Goal: Information Seeking & Learning: Check status

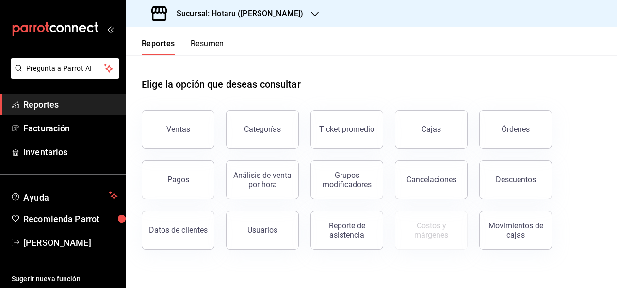
click at [201, 159] on div "Pagos" at bounding box center [172, 174] width 84 height 50
click at [196, 164] on button "Pagos" at bounding box center [178, 180] width 73 height 39
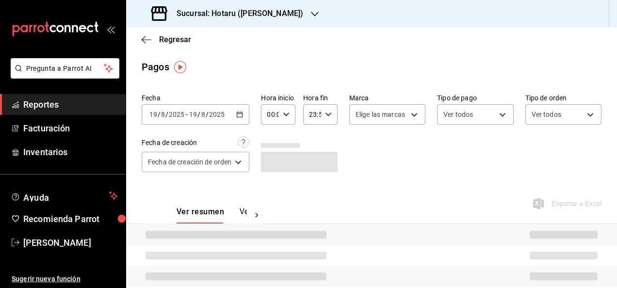
click at [240, 119] on div "[DATE] [DATE] - [DATE] [DATE]" at bounding box center [196, 114] width 108 height 20
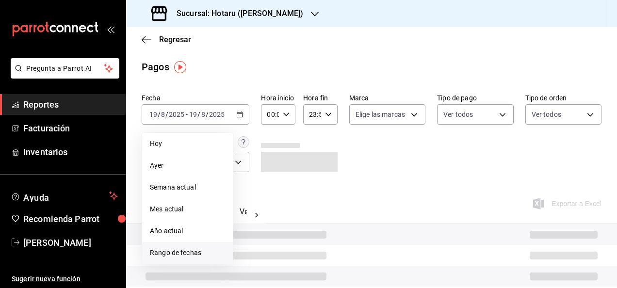
click at [187, 246] on li "Rango de fechas" at bounding box center [187, 253] width 91 height 22
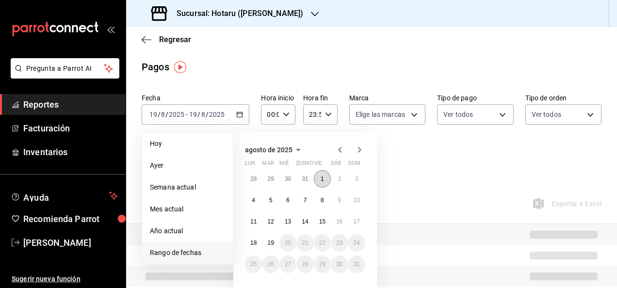
click at [322, 177] on abbr "1" at bounding box center [322, 179] width 3 height 7
click at [267, 239] on button "19" at bounding box center [270, 242] width 17 height 17
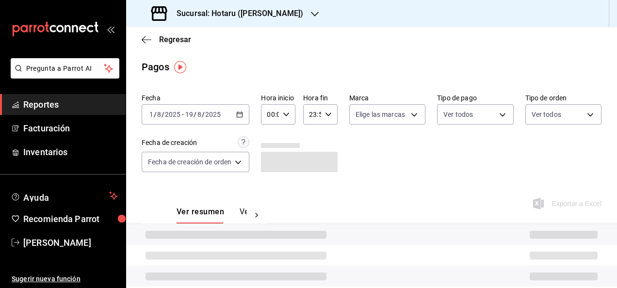
click at [290, 120] on div "00:00 Hora inicio" at bounding box center [278, 114] width 34 height 20
click at [268, 170] on button "05" at bounding box center [270, 177] width 13 height 19
type input "05:00"
click at [332, 119] on div at bounding box center [308, 144] width 617 height 288
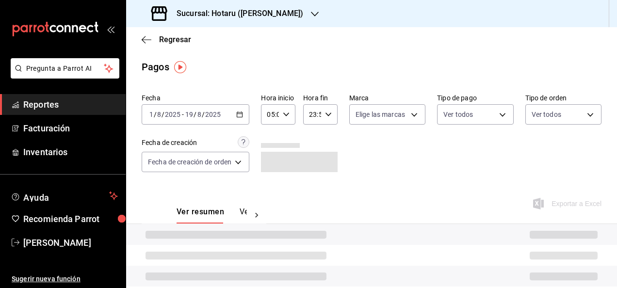
click at [332, 119] on div "23:59 Hora fin" at bounding box center [320, 114] width 34 height 20
click at [311, 186] on span "05" at bounding box center [311, 187] width 1 height 8
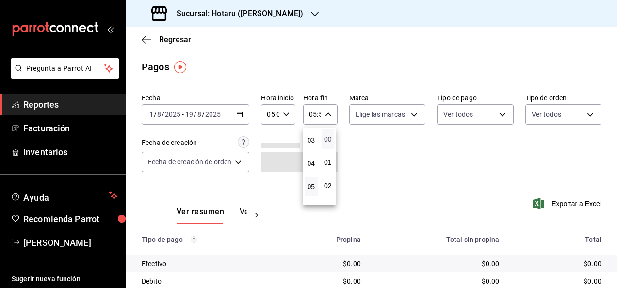
click at [328, 142] on span "00" at bounding box center [328, 139] width 1 height 8
type input "05:00"
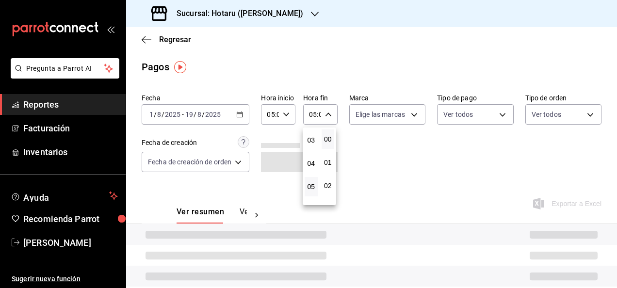
click at [391, 167] on div at bounding box center [308, 144] width 617 height 288
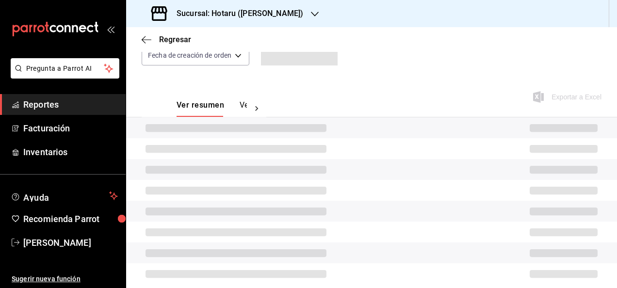
scroll to position [118, 0]
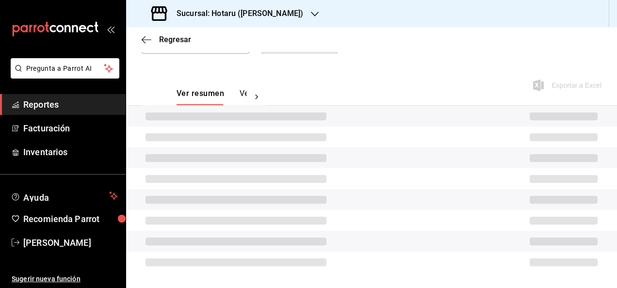
click at [400, 87] on div "Ver resumen Ver pagos Exportar a Excel" at bounding box center [371, 91] width 491 height 51
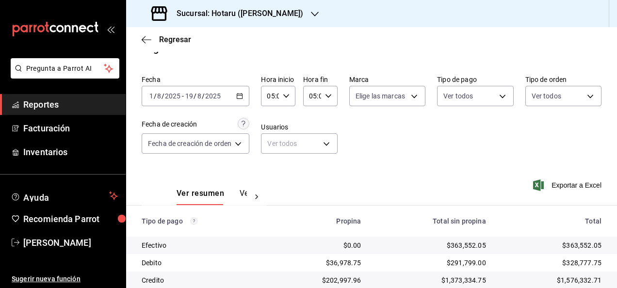
scroll to position [99, 0]
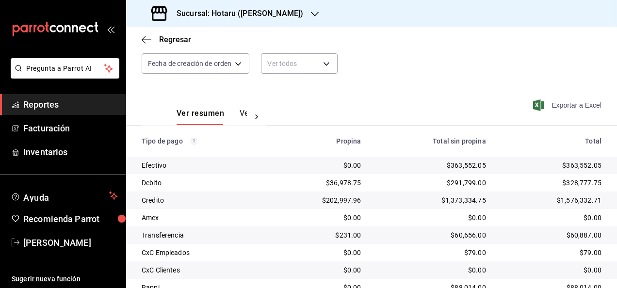
click at [566, 102] on span "Exportar a Excel" at bounding box center [568, 105] width 66 height 12
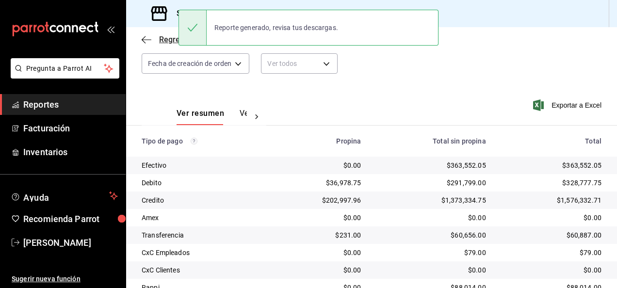
click at [144, 36] on icon "button" at bounding box center [147, 39] width 10 height 9
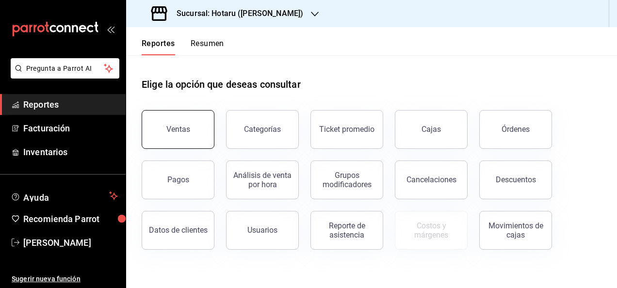
click at [183, 131] on div "Ventas" at bounding box center [178, 129] width 24 height 9
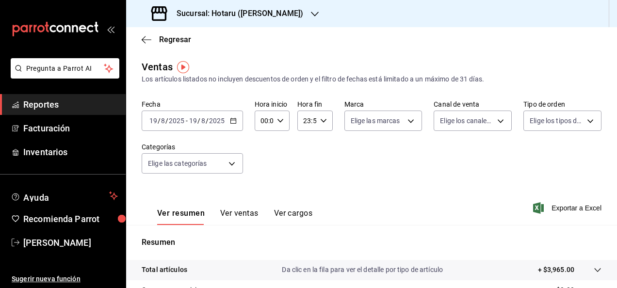
click at [231, 125] on div "[DATE] [DATE] - [DATE] [DATE]" at bounding box center [192, 121] width 101 height 20
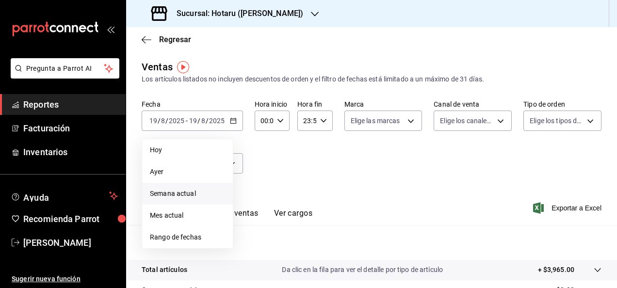
scroll to position [92, 0]
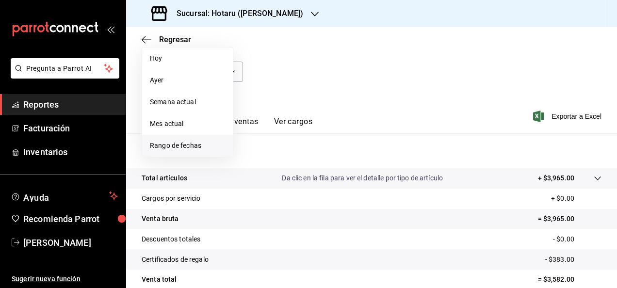
click at [200, 146] on span "Rango de fechas" at bounding box center [187, 146] width 75 height 10
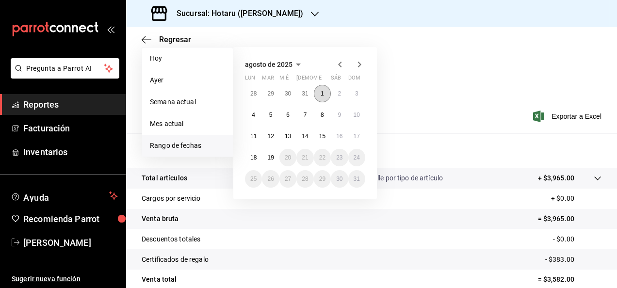
click at [318, 90] on button "1" at bounding box center [322, 93] width 17 height 17
click at [273, 155] on abbr "19" at bounding box center [270, 157] width 6 height 7
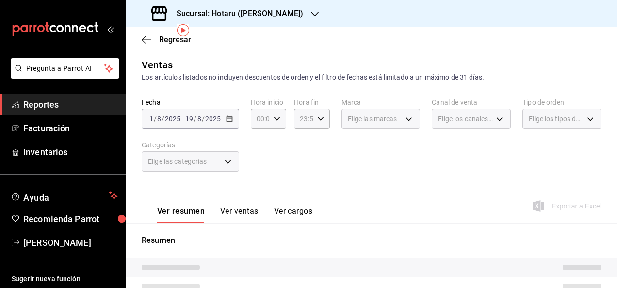
scroll to position [51, 0]
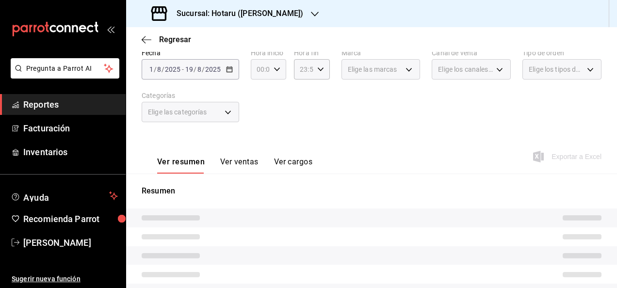
click at [274, 67] on icon "button" at bounding box center [277, 69] width 7 height 7
click at [258, 138] on button "05" at bounding box center [259, 132] width 14 height 19
type input "05:00"
click at [334, 64] on div at bounding box center [308, 144] width 617 height 288
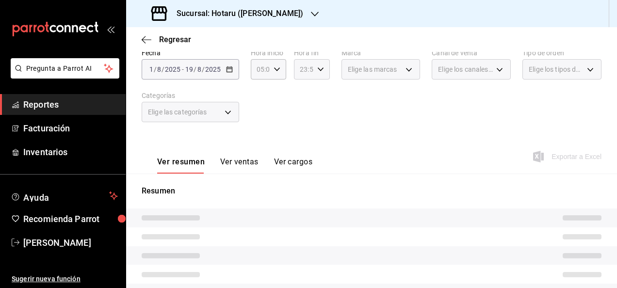
click at [324, 66] on div "23:59 Hora fin" at bounding box center [311, 69] width 35 height 20
click at [300, 100] on span "05" at bounding box center [301, 97] width 2 height 8
click at [320, 94] on span "00" at bounding box center [319, 94] width 2 height 8
type input "05:00"
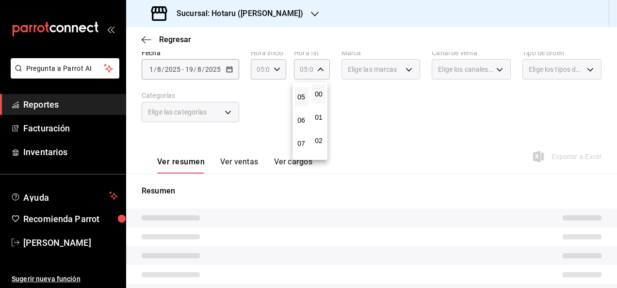
click at [387, 116] on div at bounding box center [308, 144] width 617 height 288
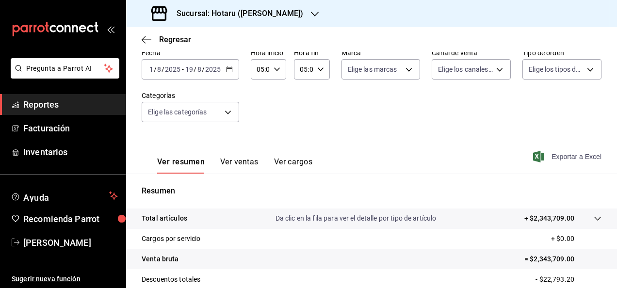
click at [559, 153] on span "Exportar a Excel" at bounding box center [568, 157] width 66 height 12
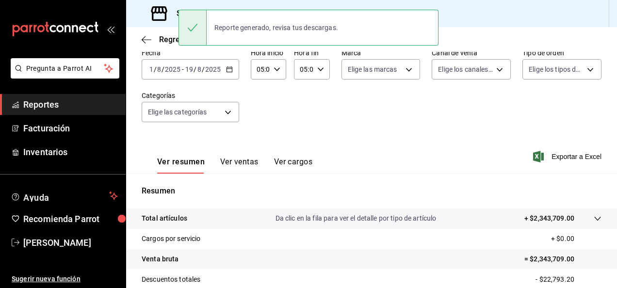
click at [337, 152] on div "Ver resumen Ver ventas Ver cargos Exportar a Excel" at bounding box center [371, 154] width 491 height 40
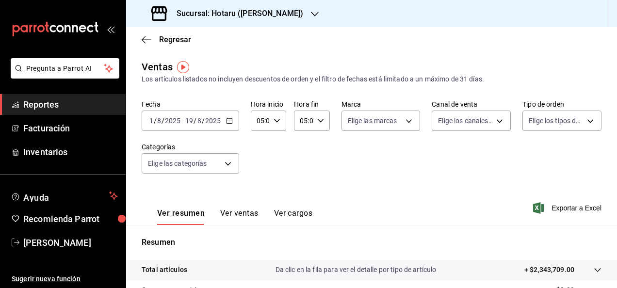
click at [142, 44] on div "Regresar" at bounding box center [371, 39] width 491 height 25
click at [143, 41] on icon "button" at bounding box center [144, 39] width 4 height 7
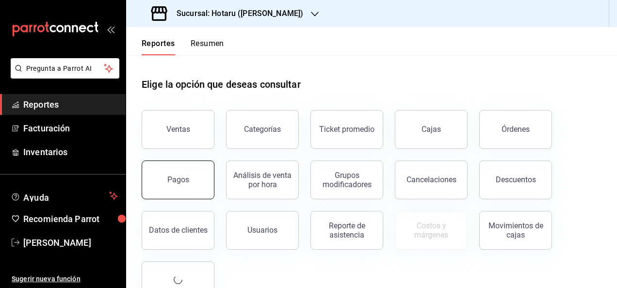
click at [189, 171] on button "Pagos" at bounding box center [178, 180] width 73 height 39
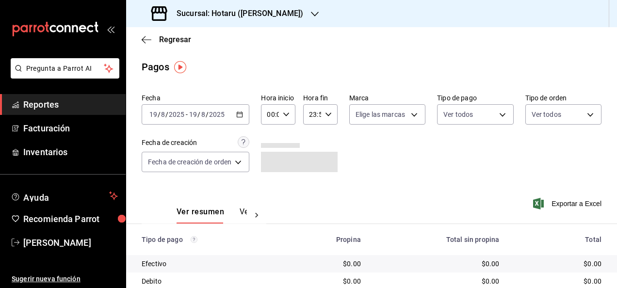
click at [237, 114] on icon "button" at bounding box center [239, 114] width 7 height 7
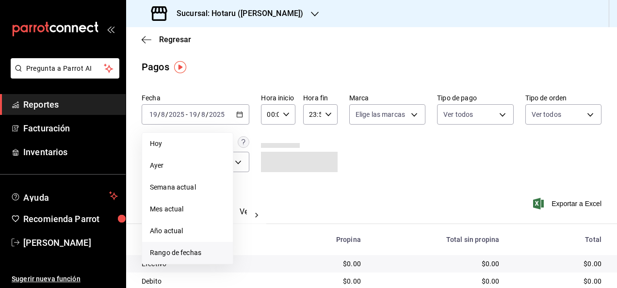
click at [197, 256] on span "Rango de fechas" at bounding box center [187, 253] width 75 height 10
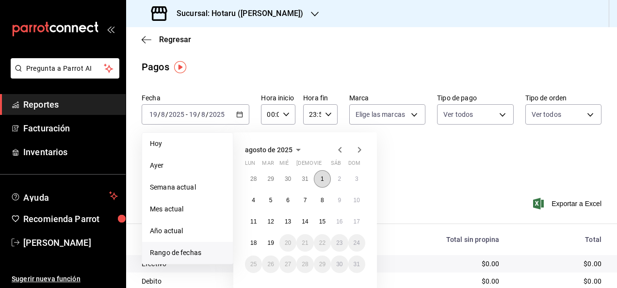
click at [319, 179] on button "1" at bounding box center [322, 178] width 17 height 17
drag, startPoint x: 259, startPoint y: 213, endPoint x: 255, endPoint y: 217, distance: 6.2
click at [255, 217] on div "28 29 30 31 1 2 3 4 5 6 7 8 9 10 11 12 13 14 15 16 17 18 19 20 21 22 23 24 25 2…" at bounding box center [305, 221] width 120 height 103
click at [255, 217] on button "11" at bounding box center [253, 221] width 17 height 17
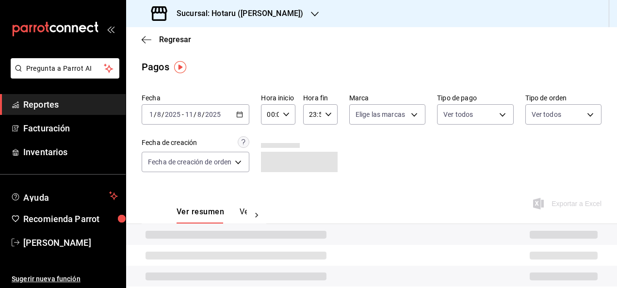
click at [289, 122] on div "00:00 Hora inicio" at bounding box center [278, 114] width 34 height 20
click at [270, 177] on span "05" at bounding box center [270, 175] width 1 height 8
type input "05:00"
click at [330, 109] on div at bounding box center [308, 144] width 617 height 288
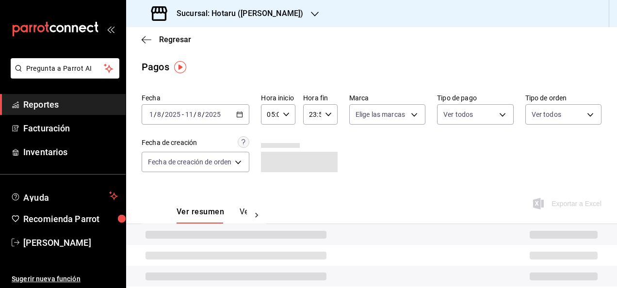
click at [330, 109] on div "23:59 Hora fin" at bounding box center [320, 114] width 34 height 20
click at [313, 152] on button "05" at bounding box center [311, 159] width 13 height 19
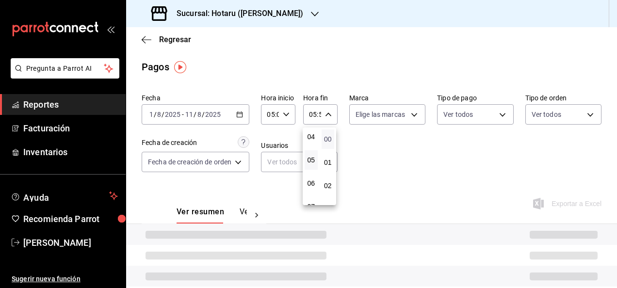
click at [329, 138] on span "00" at bounding box center [328, 139] width 1 height 8
type input "05:00"
click at [430, 151] on div at bounding box center [308, 144] width 617 height 288
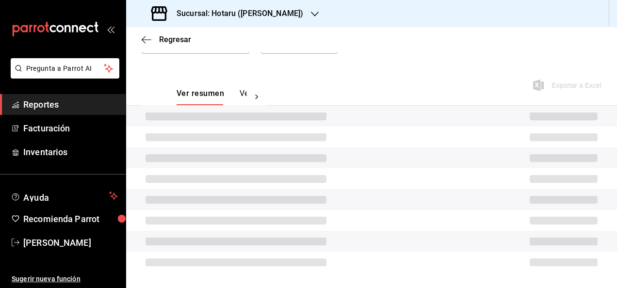
click at [304, 65] on div "Fecha [DATE] [DATE] - [DATE] [DATE] Hora inicio 05:00 Hora inicio Hora fin 05:0…" at bounding box center [372, 18] width 460 height 94
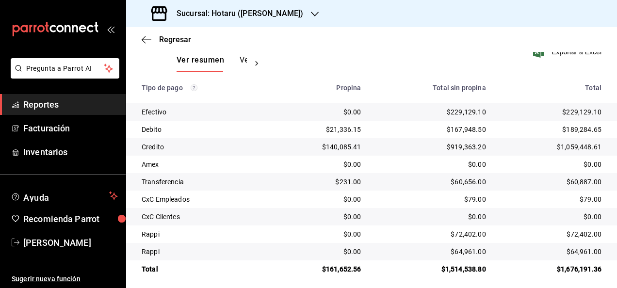
scroll to position [157, 0]
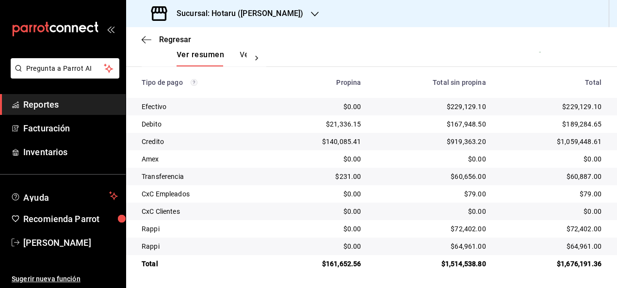
click at [582, 266] on div "$1,676,191.36" at bounding box center [552, 264] width 100 height 10
copy div "1,676,191.36"
click at [579, 109] on div "$229,129.10" at bounding box center [552, 107] width 100 height 10
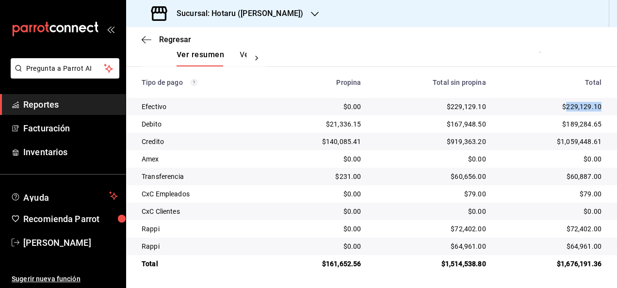
copy div "229,129.10"
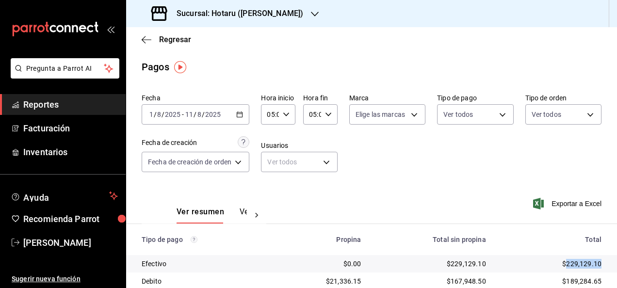
click at [238, 114] on icon "button" at bounding box center [239, 114] width 7 height 7
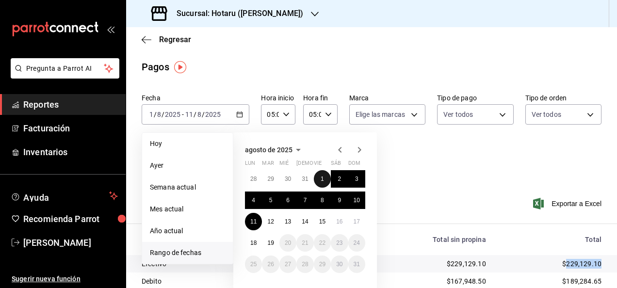
click at [326, 178] on button "1" at bounding box center [322, 178] width 17 height 17
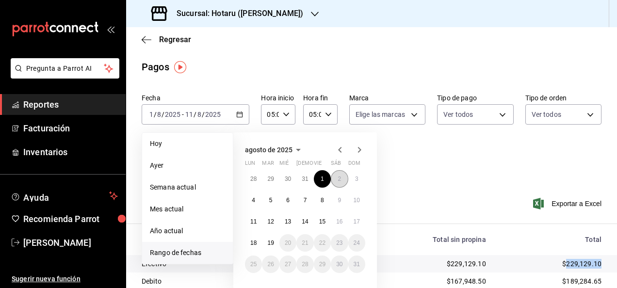
click at [336, 178] on button "2" at bounding box center [339, 178] width 17 height 17
type input "00:00"
type input "23:59"
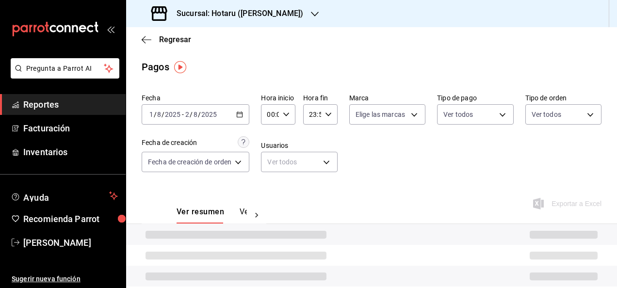
click at [283, 113] on icon "button" at bounding box center [286, 114] width 7 height 7
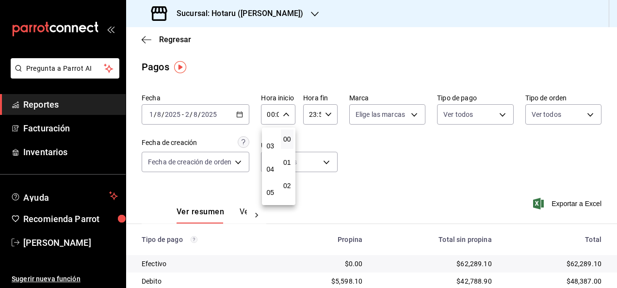
scroll to position [64, 0]
click at [270, 183] on button "05" at bounding box center [270, 191] width 13 height 19
type input "05:00"
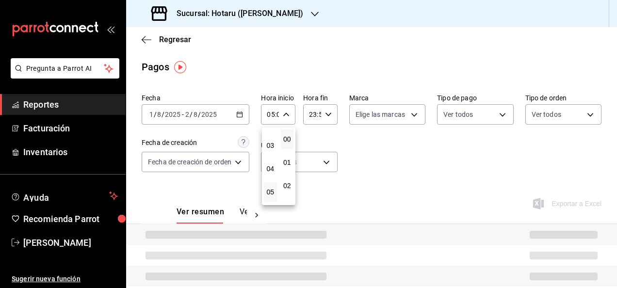
click at [336, 114] on div at bounding box center [308, 144] width 617 height 288
click at [331, 114] on div "23:59 Hora fin" at bounding box center [320, 114] width 34 height 20
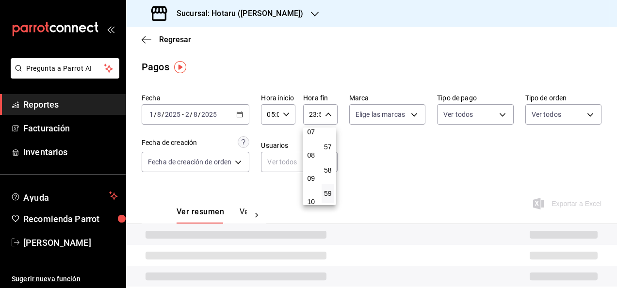
scroll to position [116, 0]
click at [311, 145] on button "05" at bounding box center [311, 139] width 13 height 19
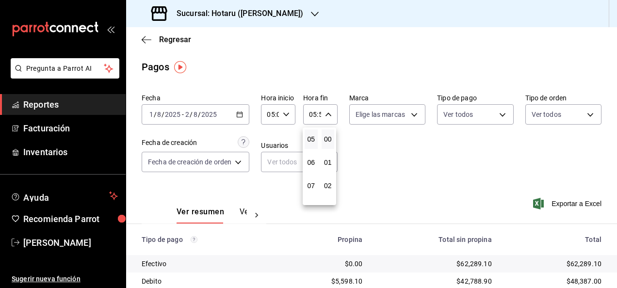
click at [328, 146] on button "00" at bounding box center [328, 139] width 13 height 19
type input "05:00"
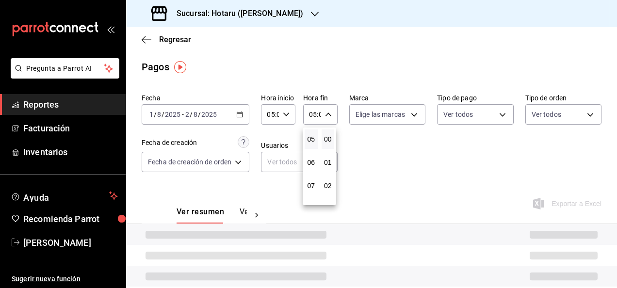
click at [421, 169] on div at bounding box center [308, 144] width 617 height 288
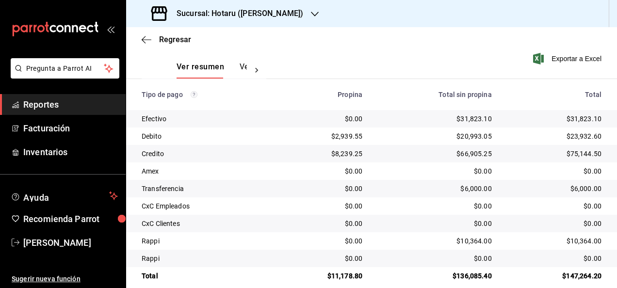
scroll to position [149, 0]
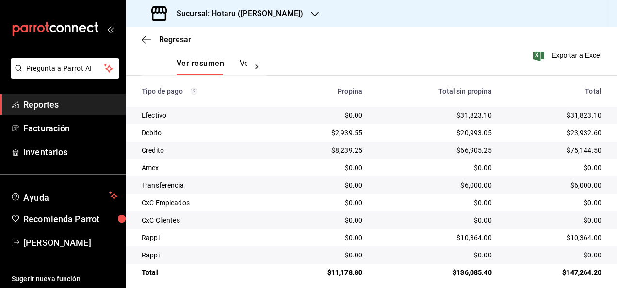
click at [577, 270] on div "$147,264.20" at bounding box center [555, 273] width 94 height 10
copy div "147,264.20"
click at [579, 117] on div "$31,823.10" at bounding box center [555, 116] width 94 height 10
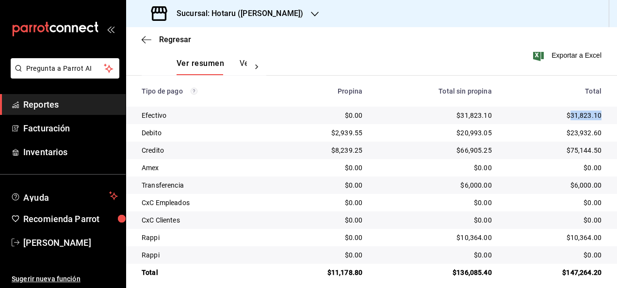
copy div "31,823.10"
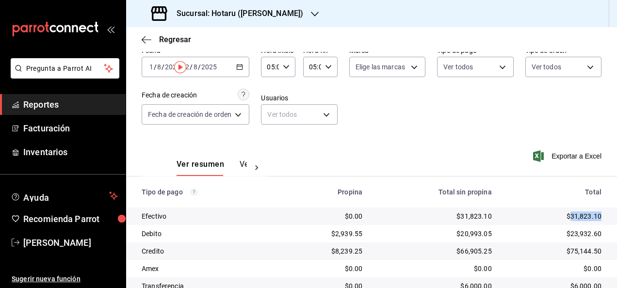
scroll to position [0, 0]
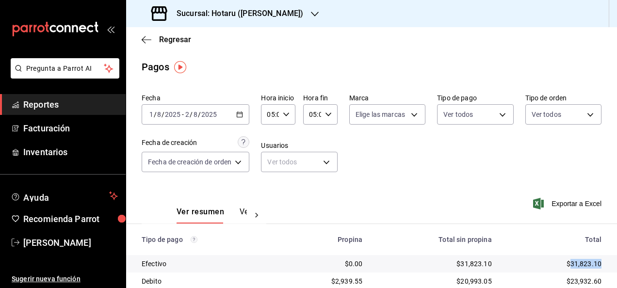
click at [239, 113] on icon "button" at bounding box center [239, 114] width 7 height 7
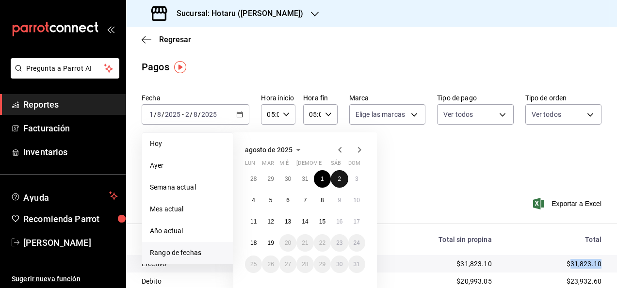
click at [336, 175] on button "2" at bounding box center [339, 178] width 17 height 17
click at [360, 180] on button "3" at bounding box center [356, 178] width 17 height 17
type input "00:00"
type input "23:59"
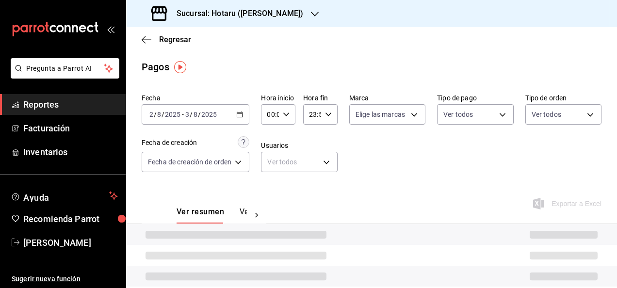
click at [289, 117] on icon "button" at bounding box center [286, 114] width 7 height 7
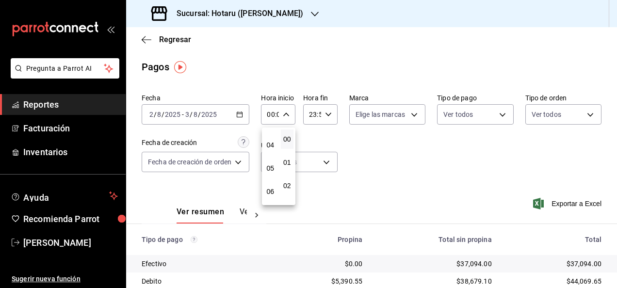
scroll to position [88, 0]
click at [275, 166] on button "05" at bounding box center [270, 167] width 13 height 19
type input "05:00"
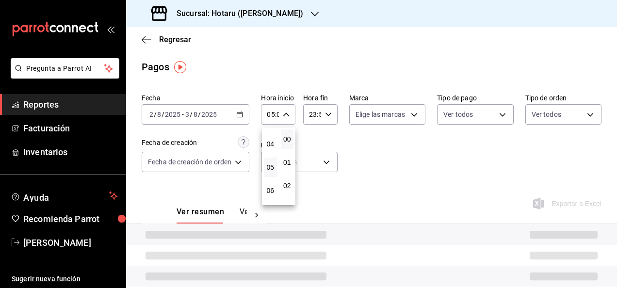
click at [334, 116] on div at bounding box center [308, 144] width 617 height 288
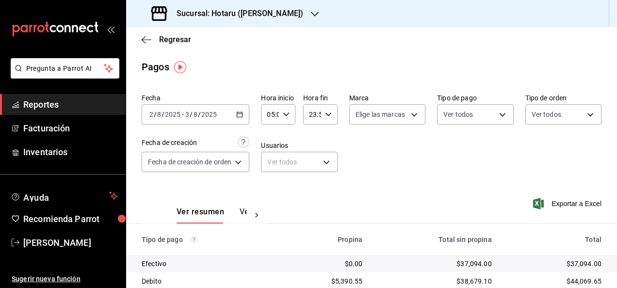
click at [332, 117] on div "23:59 Hora fin" at bounding box center [320, 114] width 34 height 20
click at [309, 191] on button "05" at bounding box center [311, 197] width 13 height 19
click at [326, 145] on button "00" at bounding box center [328, 139] width 13 height 19
type input "05:00"
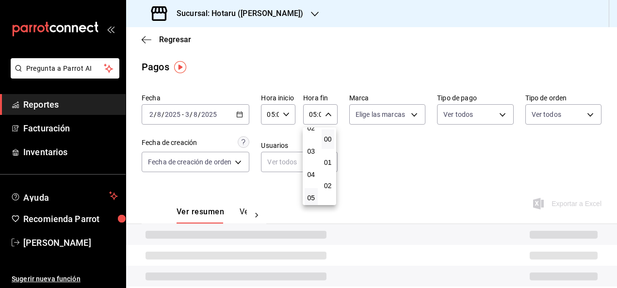
click at [401, 152] on div at bounding box center [308, 144] width 617 height 288
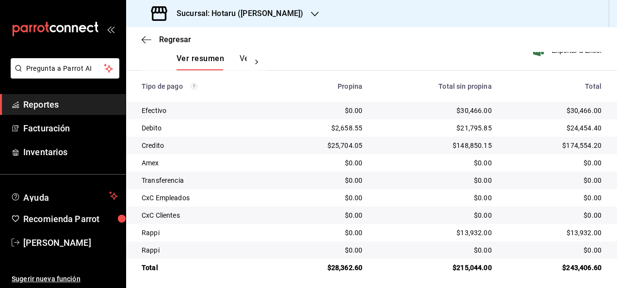
scroll to position [157, 0]
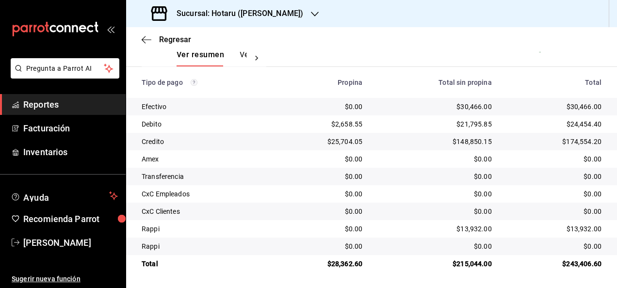
click at [582, 268] on div "$243,406.60" at bounding box center [555, 264] width 94 height 10
copy div "243,406.60"
click at [584, 103] on div "$30,466.00" at bounding box center [555, 107] width 94 height 10
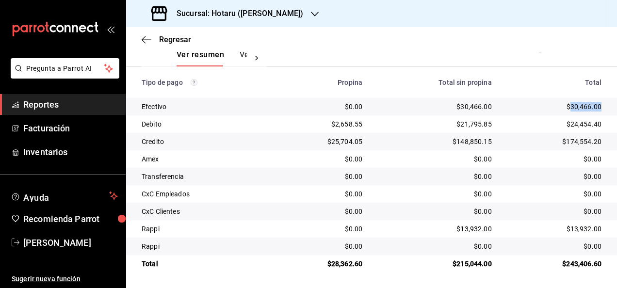
copy div "30,466.00"
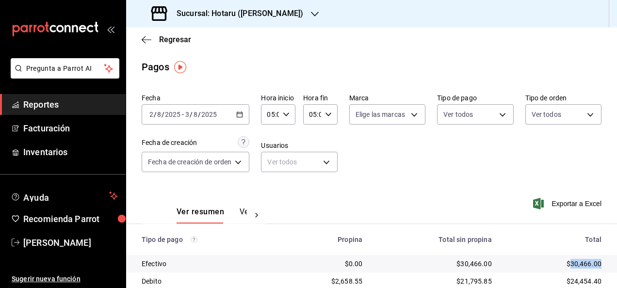
click at [243, 116] on icon "button" at bounding box center [239, 114] width 7 height 7
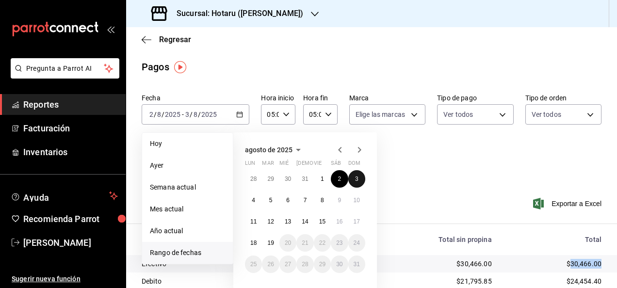
click at [359, 180] on button "3" at bounding box center [356, 178] width 17 height 17
click at [248, 202] on button "4" at bounding box center [253, 200] width 17 height 17
type input "00:00"
type input "23:59"
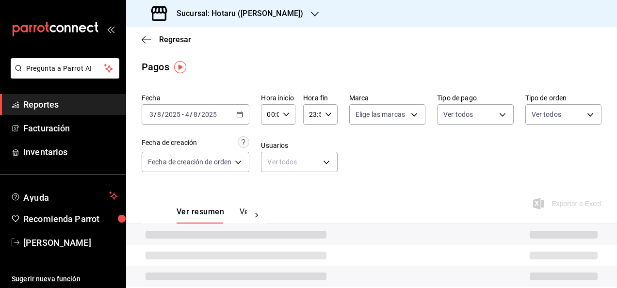
click at [292, 117] on div "00:00 Hora inicio" at bounding box center [278, 114] width 34 height 20
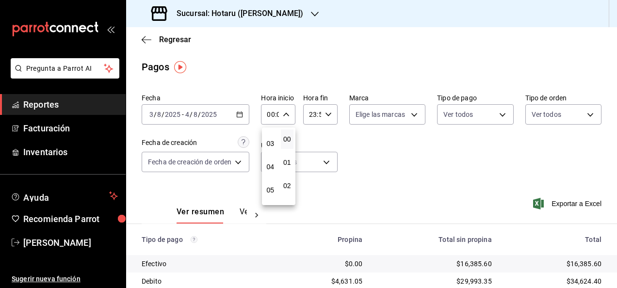
scroll to position [66, 0]
click at [271, 190] on span "05" at bounding box center [270, 190] width 1 height 8
type input "05:00"
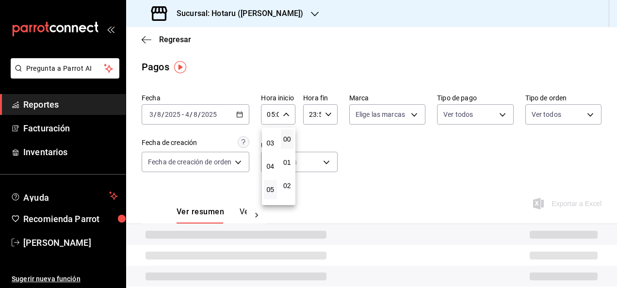
click at [338, 108] on div at bounding box center [308, 144] width 617 height 288
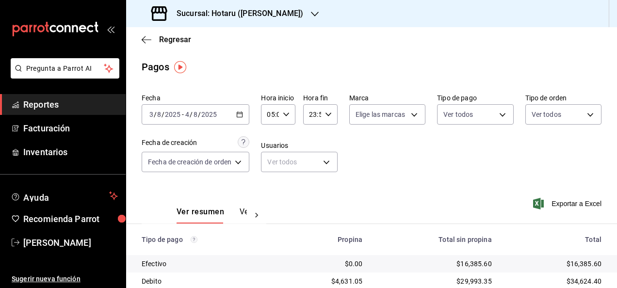
click at [330, 113] on icon "button" at bounding box center [328, 114] width 7 height 7
click at [311, 147] on span "05" at bounding box center [311, 150] width 1 height 8
click at [329, 144] on button "00" at bounding box center [328, 139] width 13 height 19
type input "05:00"
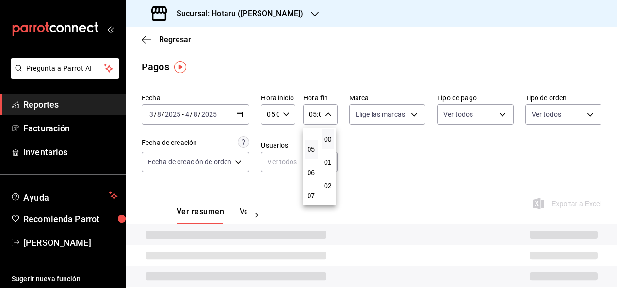
click at [402, 158] on div at bounding box center [308, 144] width 617 height 288
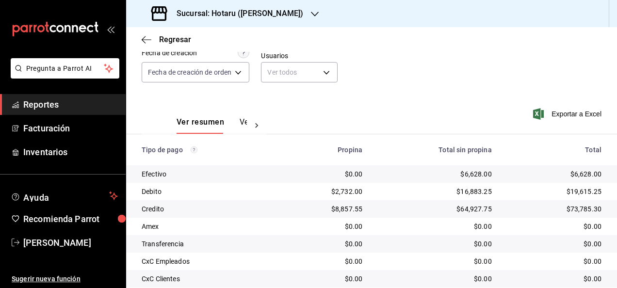
scroll to position [157, 0]
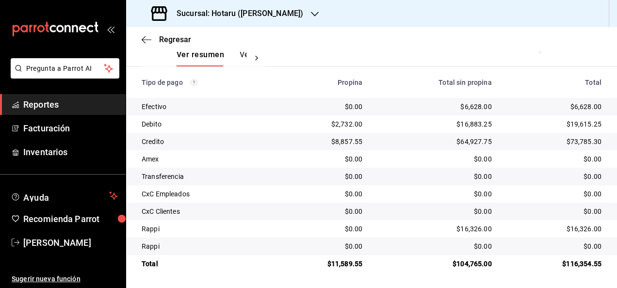
click at [586, 265] on div "$116,354.55" at bounding box center [555, 264] width 94 height 10
copy div "116,354.55"
click at [579, 105] on div "$6,628.00" at bounding box center [555, 107] width 94 height 10
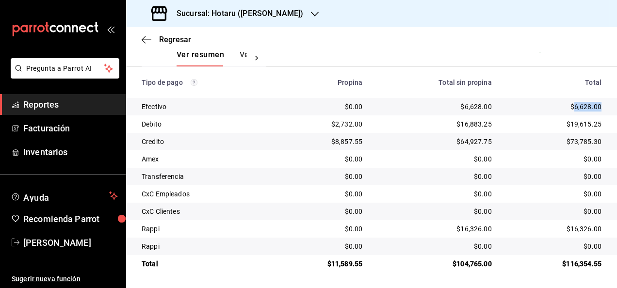
copy div "6,628.00"
